Goal: Transaction & Acquisition: Purchase product/service

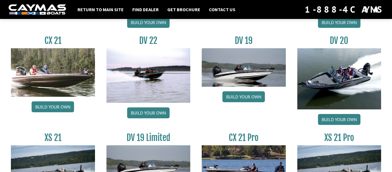
scroll to position [669, 0]
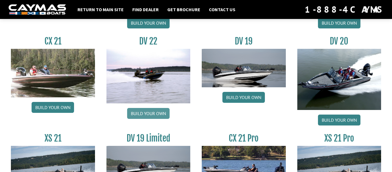
click at [135, 113] on link "Build your own" at bounding box center [148, 113] width 42 height 11
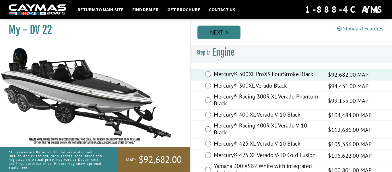
click at [218, 33] on link "Next" at bounding box center [218, 33] width 43 height 14
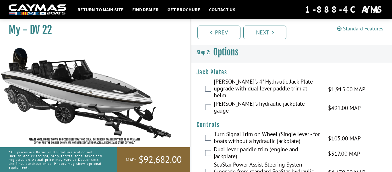
click at [204, 84] on div "[PERSON_NAME]'s 4" Hydraulic Jack Plate upgrade with dual lever paddle trim at …" at bounding box center [291, 89] width 201 height 22
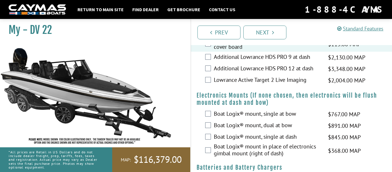
scroll to position [424, 0]
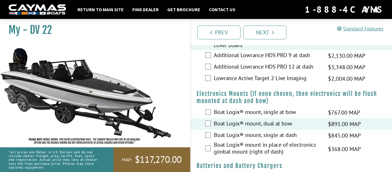
click at [206, 130] on div "Boat Logix® mount, single at dash $845.00 MAP $998.00 MSRP" at bounding box center [291, 135] width 201 height 11
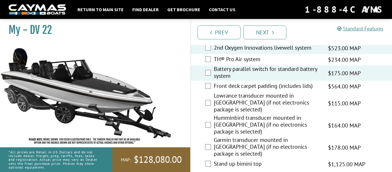
scroll to position [858, 0]
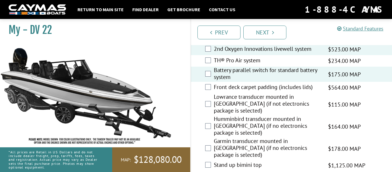
click at [292, 83] on label "Front deck carpet padding (includes lids)" at bounding box center [267, 87] width 107 height 8
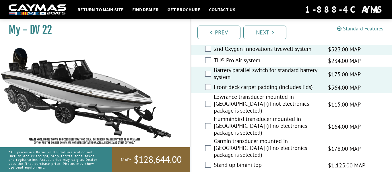
click at [292, 83] on label "Front deck carpet padding (includes lids)" at bounding box center [267, 87] width 107 height 8
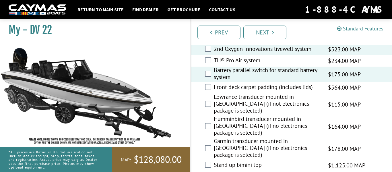
click at [254, 57] on label "TH® Pro Air system" at bounding box center [267, 61] width 107 height 8
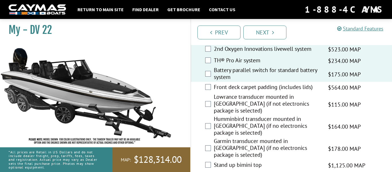
click at [254, 57] on label "TH® Pro Air system" at bounding box center [267, 61] width 107 height 8
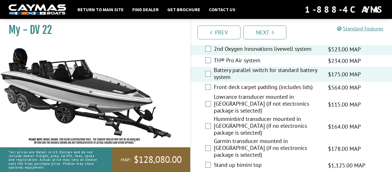
click at [254, 57] on label "TH® Pro Air system" at bounding box center [267, 61] width 107 height 8
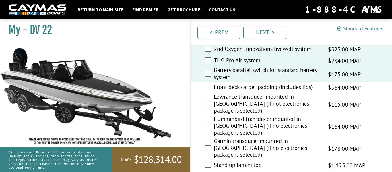
click at [254, 57] on label "TH® Pro Air system" at bounding box center [267, 61] width 107 height 8
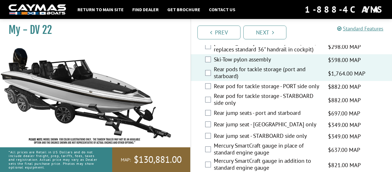
scroll to position [1095, 0]
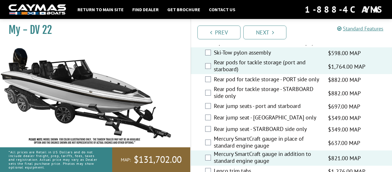
click at [223, 135] on label "Mercury SmartCraft gauge in place of standard engine gauge" at bounding box center [267, 142] width 107 height 15
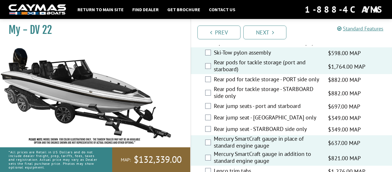
click at [218, 150] on label "Mercury SmartCraft gauge in addition to standard engine gauge" at bounding box center [267, 157] width 107 height 15
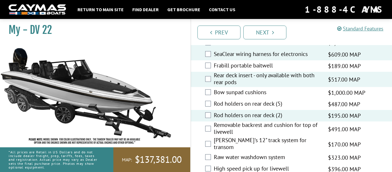
scroll to position [1249, 0]
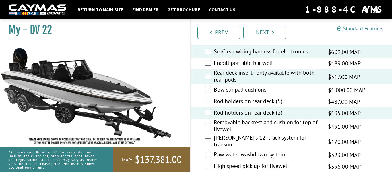
click at [260, 151] on label "Raw water washdown system" at bounding box center [267, 155] width 107 height 8
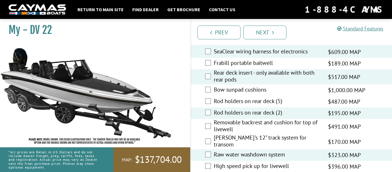
click at [256, 162] on label "High speed pick up for livewell" at bounding box center [267, 166] width 107 height 8
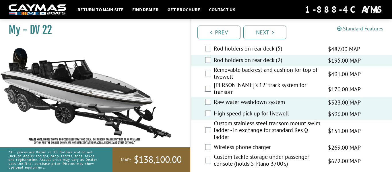
scroll to position [1303, 0]
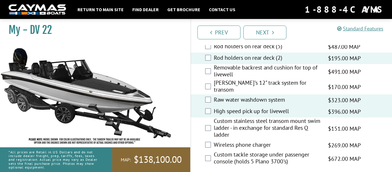
click at [248, 151] on label "Custom tackle storage under passenger console (holds 5 Plano 3700's)" at bounding box center [267, 158] width 107 height 15
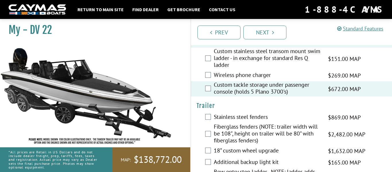
scroll to position [1374, 0]
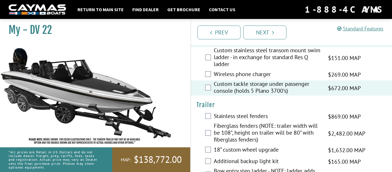
click at [204, 122] on div "Fiberglass fenders (NOTE: trailer width will be 108", height on trailer will be…" at bounding box center [291, 133] width 201 height 22
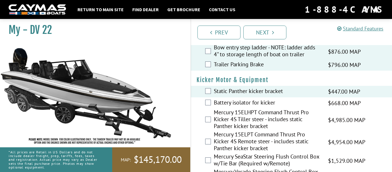
scroll to position [1496, 0]
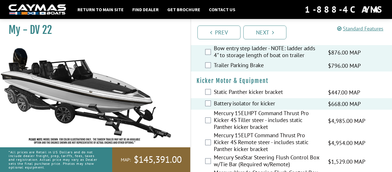
click at [235, 132] on label "Mercury 15ELPT Command Thrust Pro Kicker 4S Remote steer - includes static Pant…" at bounding box center [267, 143] width 107 height 22
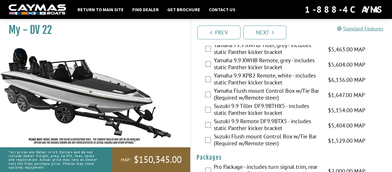
scroll to position [1647, 0]
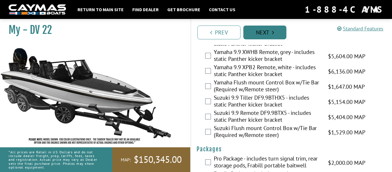
click at [270, 38] on link "Next" at bounding box center [264, 33] width 43 height 14
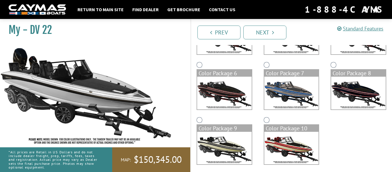
scroll to position [148, 0]
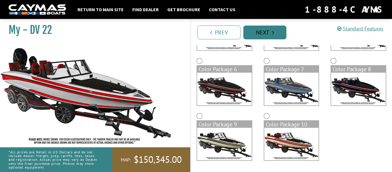
click at [259, 29] on link "Next" at bounding box center [264, 33] width 43 height 14
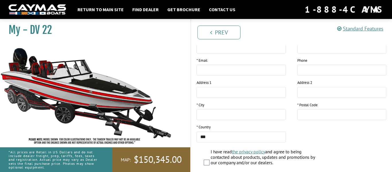
scroll to position [105, 0]
click at [137, 86] on img at bounding box center [86, 96] width 172 height 104
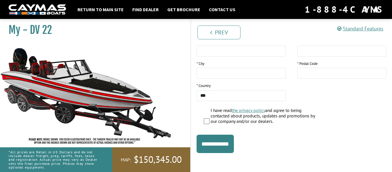
scroll to position [147, 0]
